Goal: Task Accomplishment & Management: Manage account settings

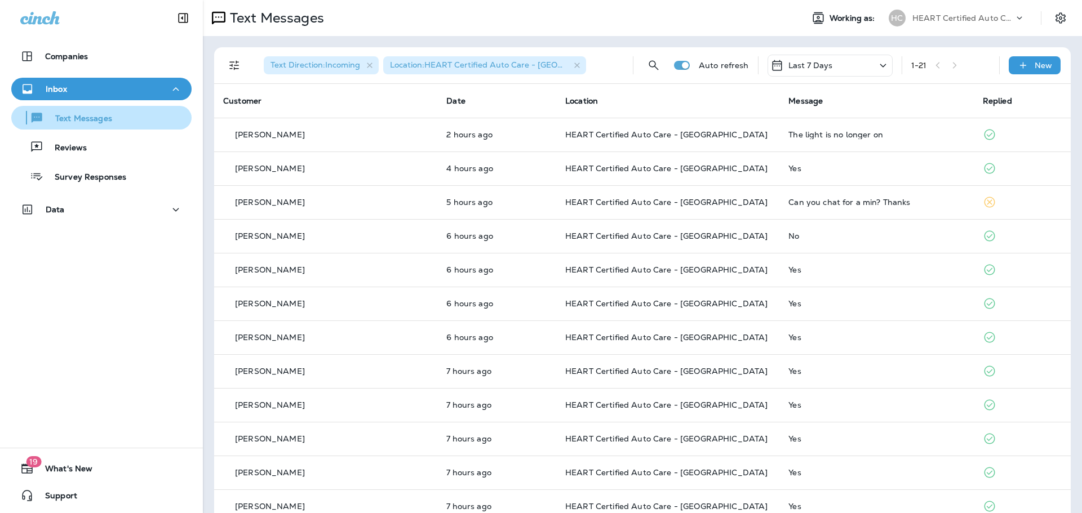
click at [140, 125] on div "Text Messages" at bounding box center [101, 117] width 171 height 17
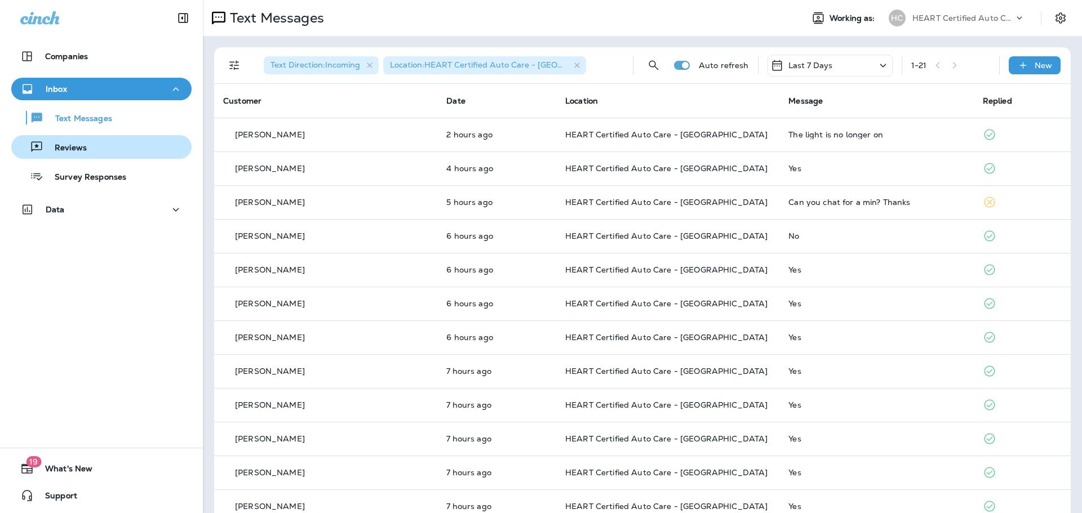
click at [99, 144] on div "Reviews" at bounding box center [101, 147] width 171 height 17
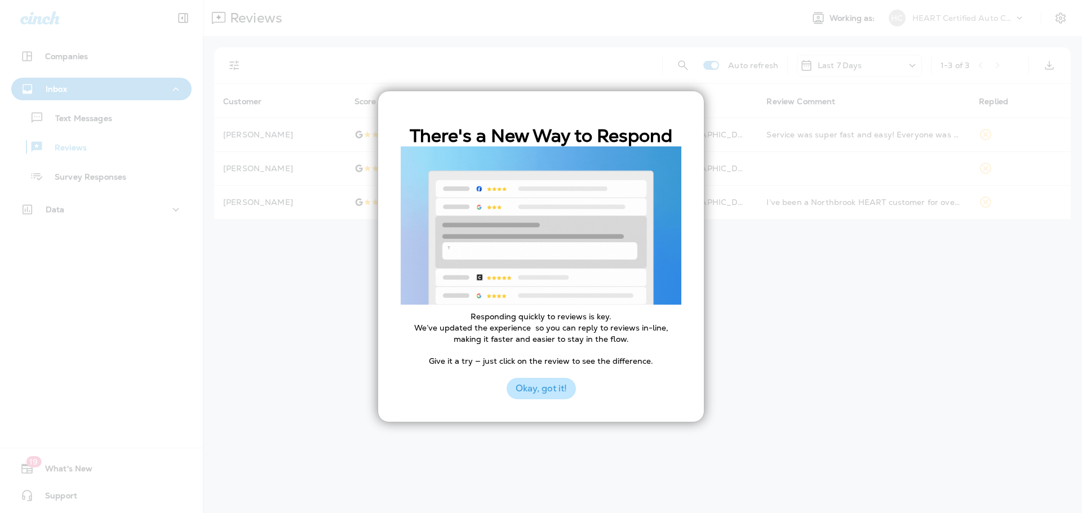
click at [549, 385] on button "Okay, got it!" at bounding box center [541, 388] width 69 height 21
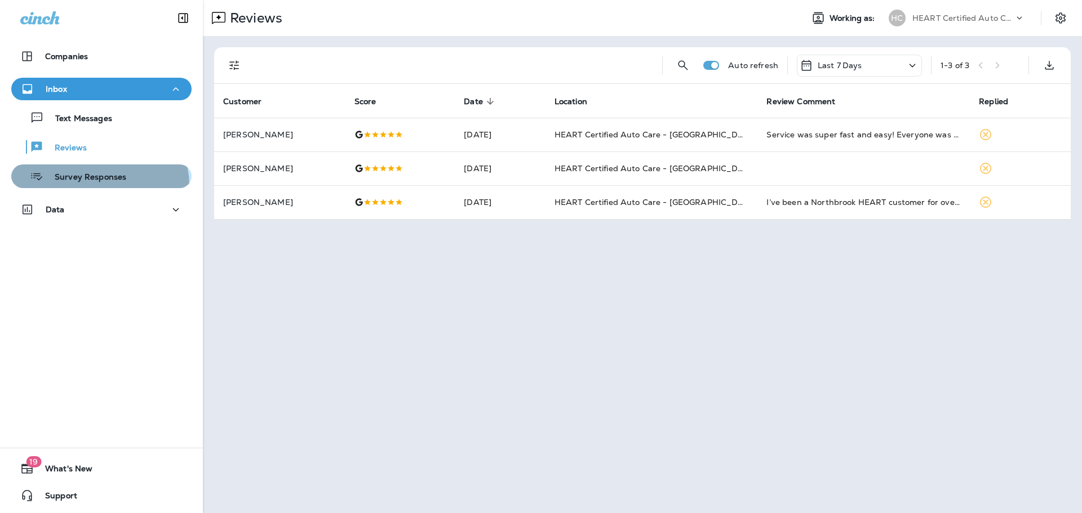
click at [98, 186] on button "Survey Responses" at bounding box center [101, 177] width 180 height 24
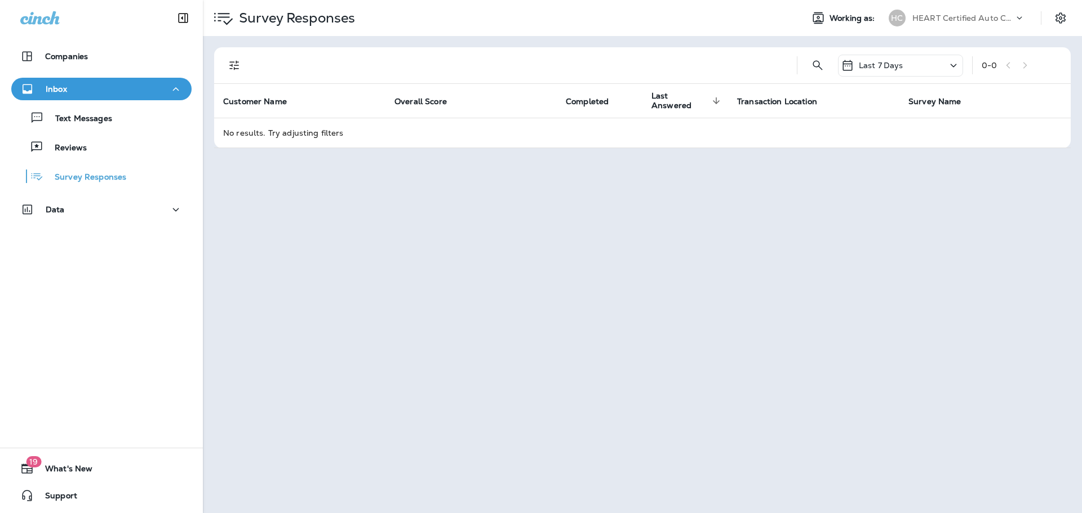
click at [109, 134] on div "Text Messages Reviews Survey Responses" at bounding box center [101, 144] width 180 height 88
click at [113, 121] on div "Text Messages" at bounding box center [101, 117] width 171 height 17
